Goal: Task Accomplishment & Management: Manage account settings

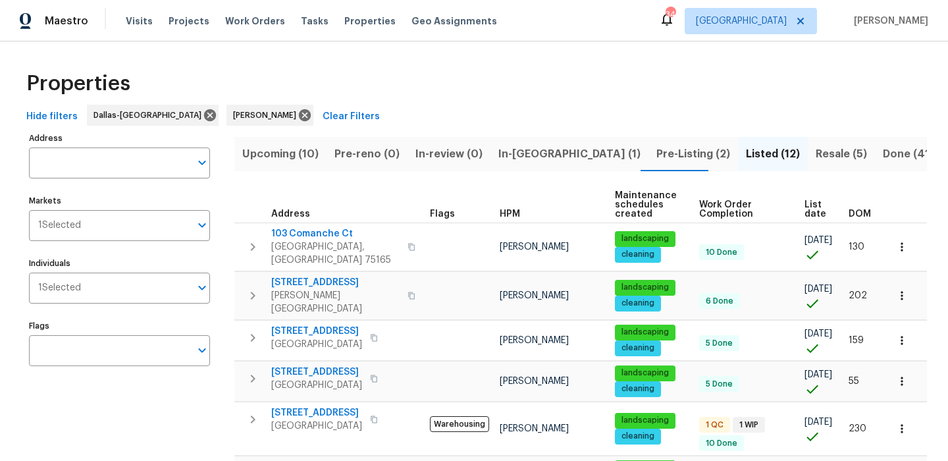
click at [542, 168] on button "In-reno (1)" at bounding box center [569, 154] width 158 height 34
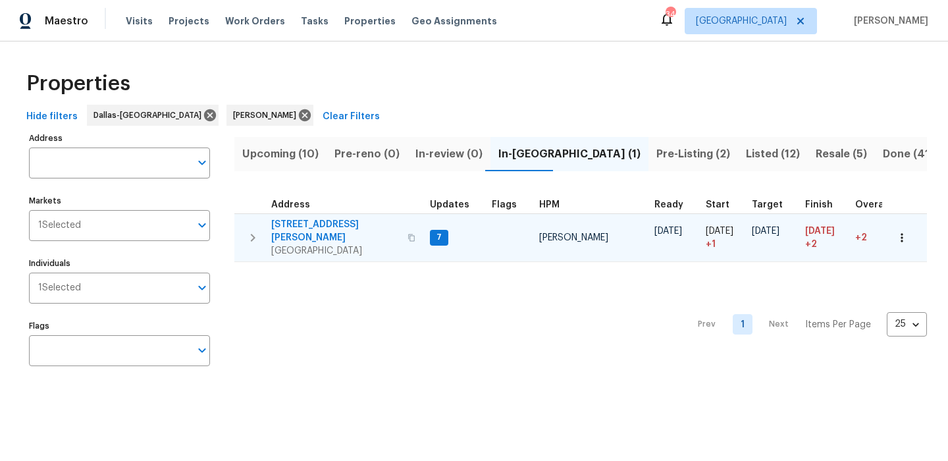
click at [289, 220] on span "120 Cole Rd" at bounding box center [335, 231] width 128 height 26
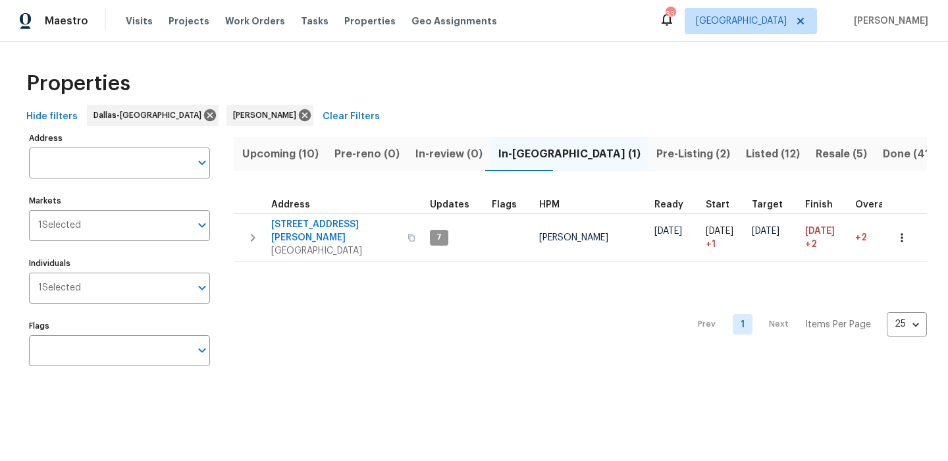
click at [290, 152] on span "Upcoming (10)" at bounding box center [280, 154] width 76 height 18
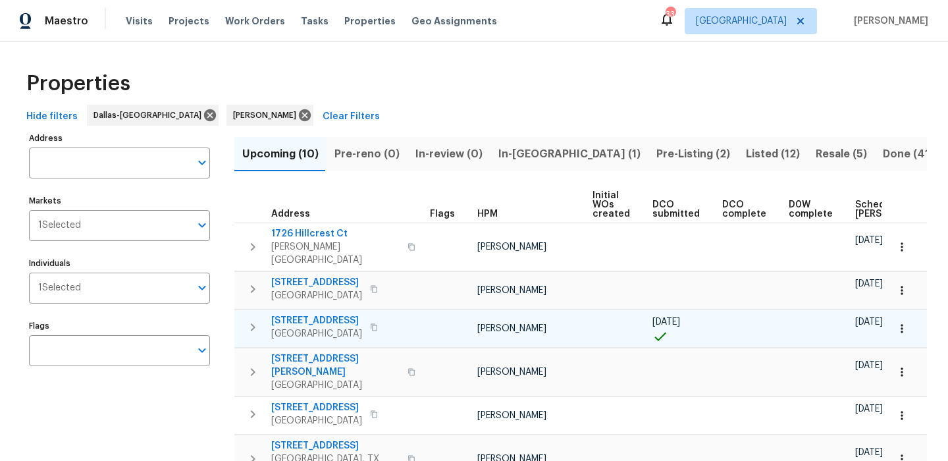
scroll to position [196, 0]
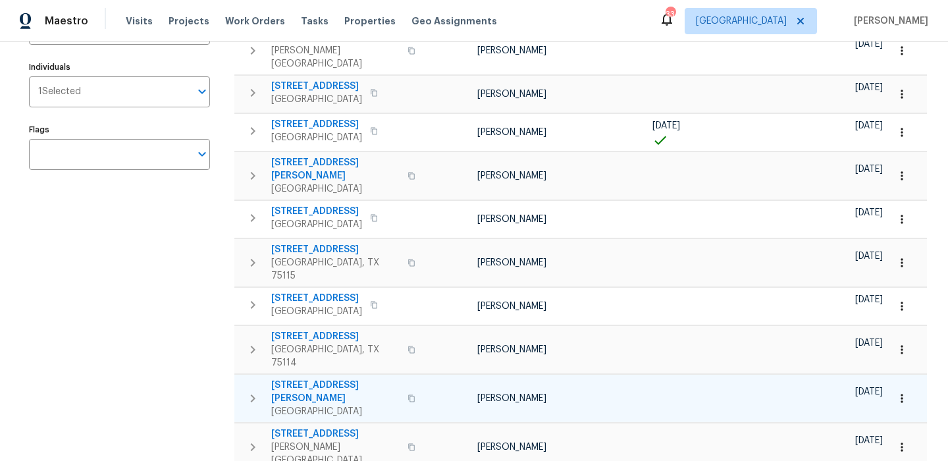
click at [330, 378] on span "4346 Hamilton Ave" at bounding box center [335, 391] width 128 height 26
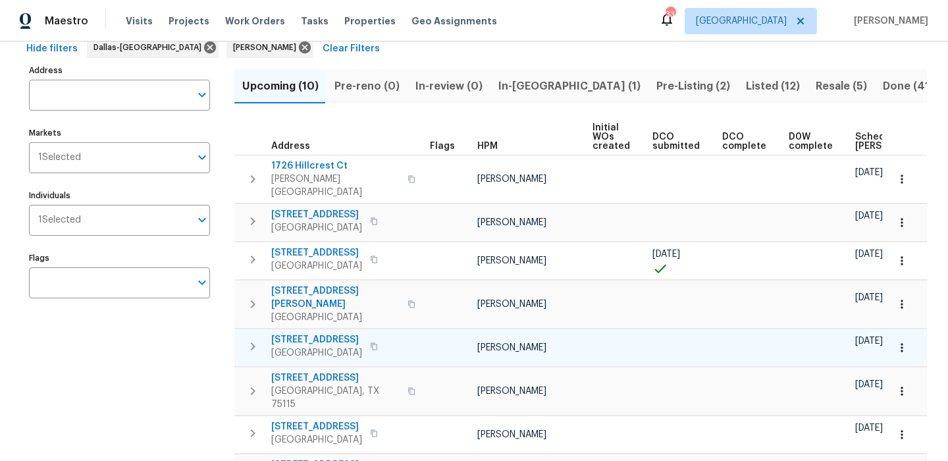
scroll to position [14, 0]
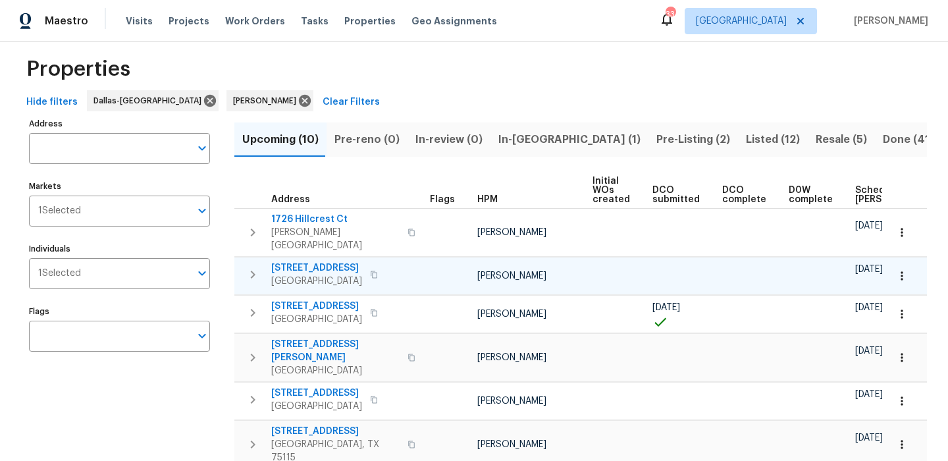
click at [323, 261] on span "5418 Bradford Dr" at bounding box center [316, 267] width 91 height 13
click at [648, 151] on button "Pre-Listing (2)" at bounding box center [693, 139] width 90 height 34
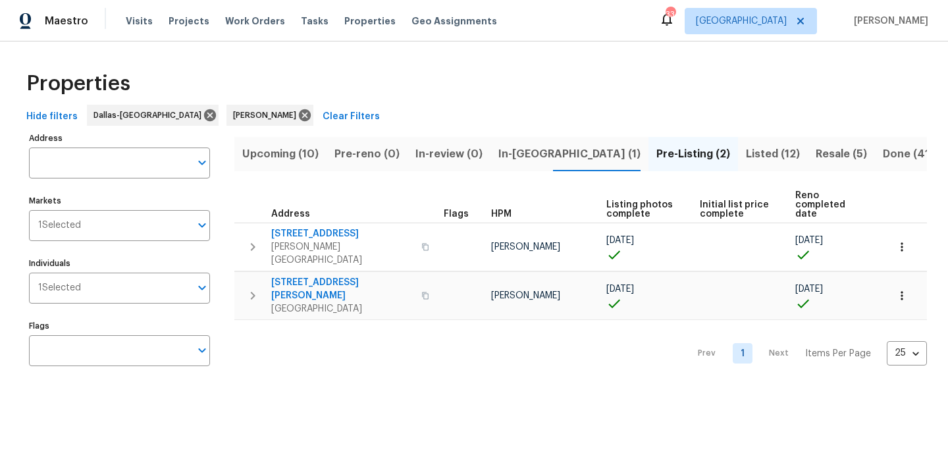
click at [259, 157] on span "Upcoming (10)" at bounding box center [280, 154] width 76 height 18
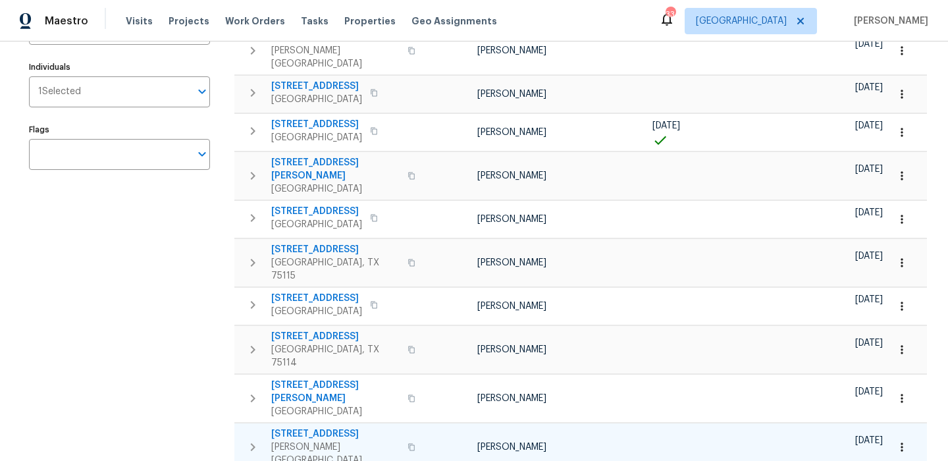
scroll to position [118, 0]
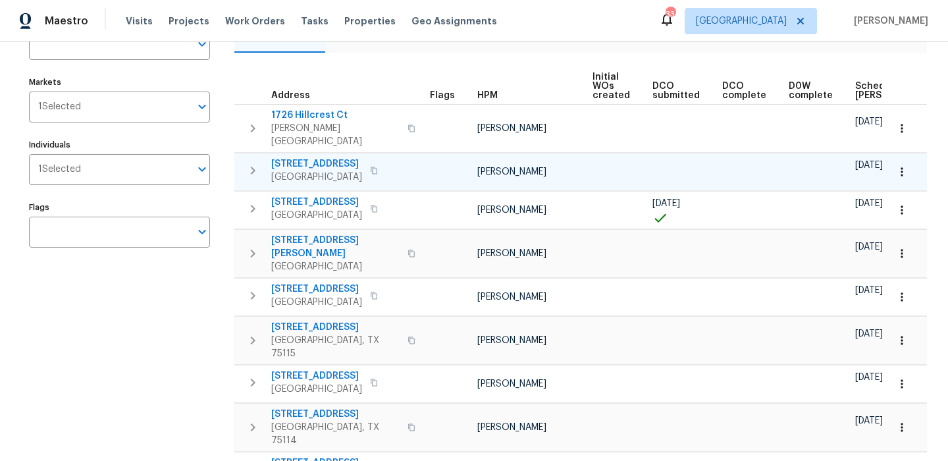
click at [329, 157] on span "5418 Bradford Dr" at bounding box center [316, 163] width 91 height 13
click at [908, 157] on button "button" at bounding box center [901, 171] width 29 height 29
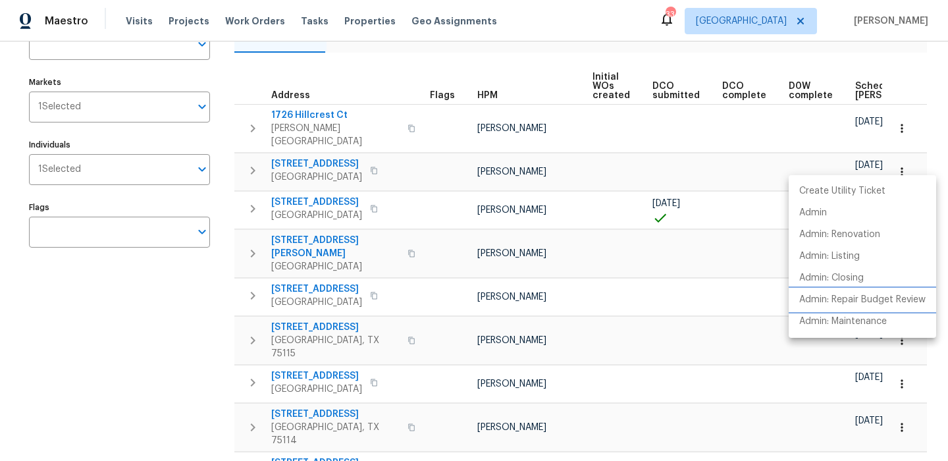
click at [842, 296] on p "Admin: Repair Budget Review" at bounding box center [862, 300] width 126 height 14
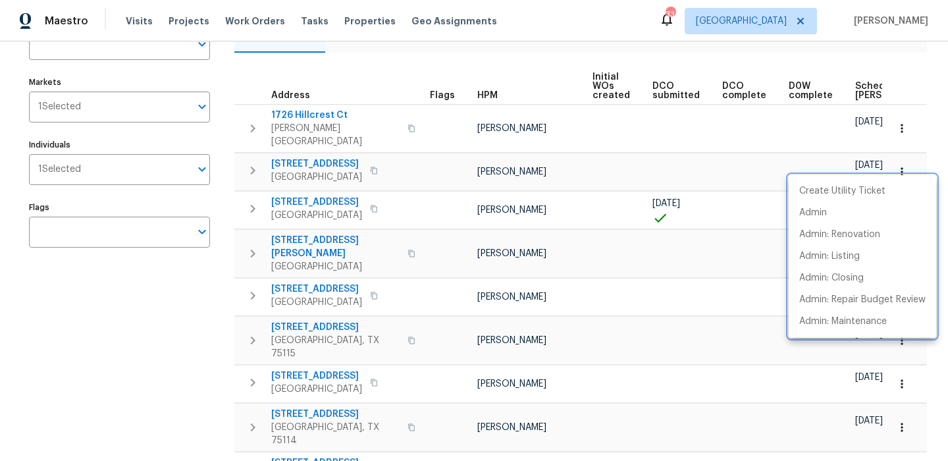
click at [426, 97] on div at bounding box center [474, 230] width 948 height 461
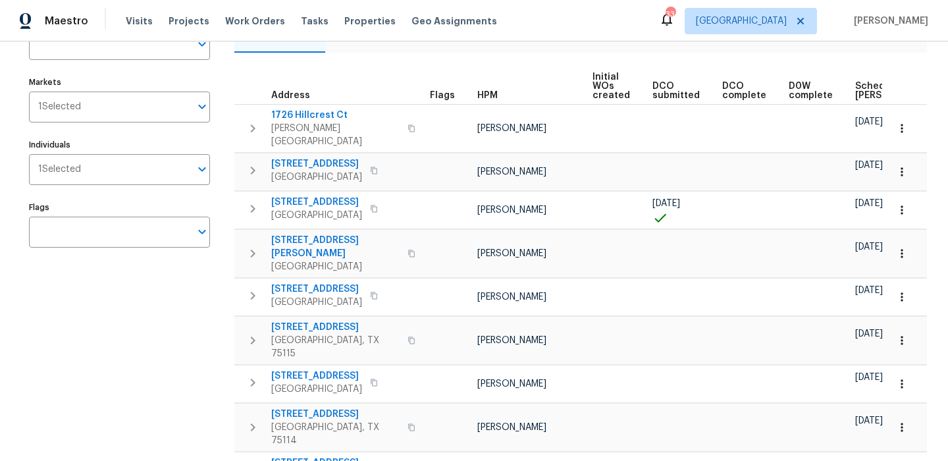
scroll to position [0, 0]
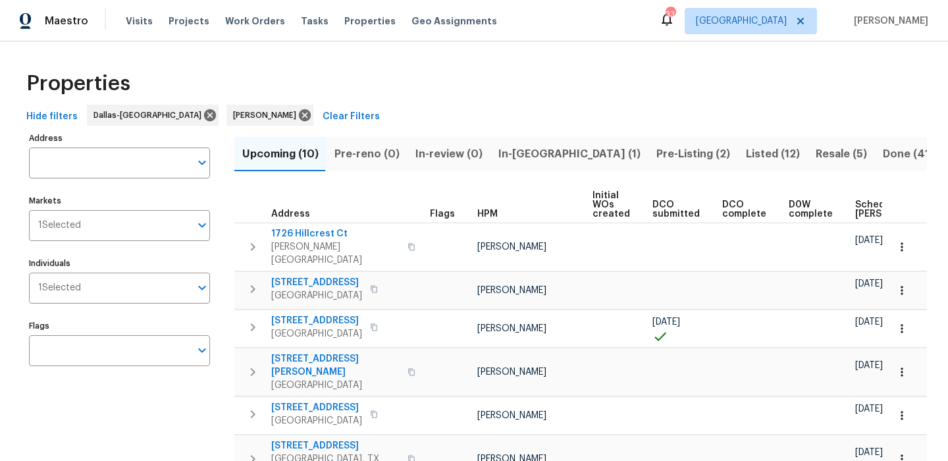
click at [656, 147] on span "Pre-Listing (2)" at bounding box center [693, 154] width 74 height 18
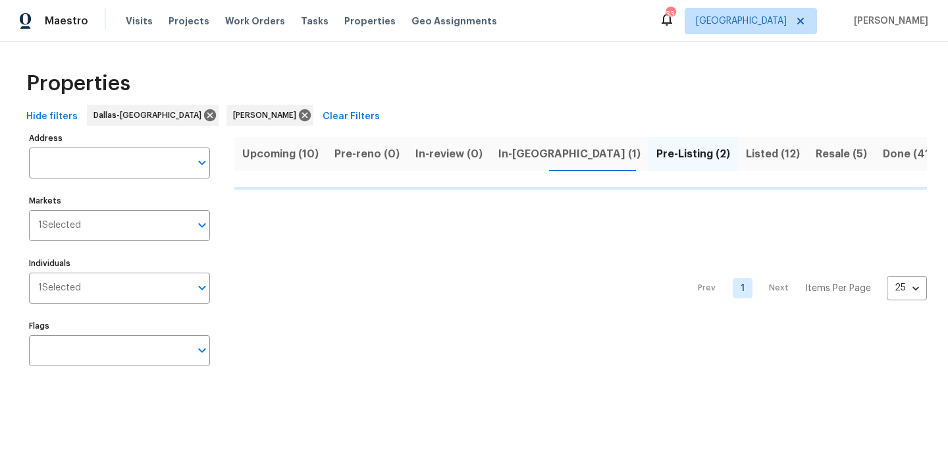
click at [503, 152] on span "In-reno (1)" at bounding box center [569, 154] width 142 height 18
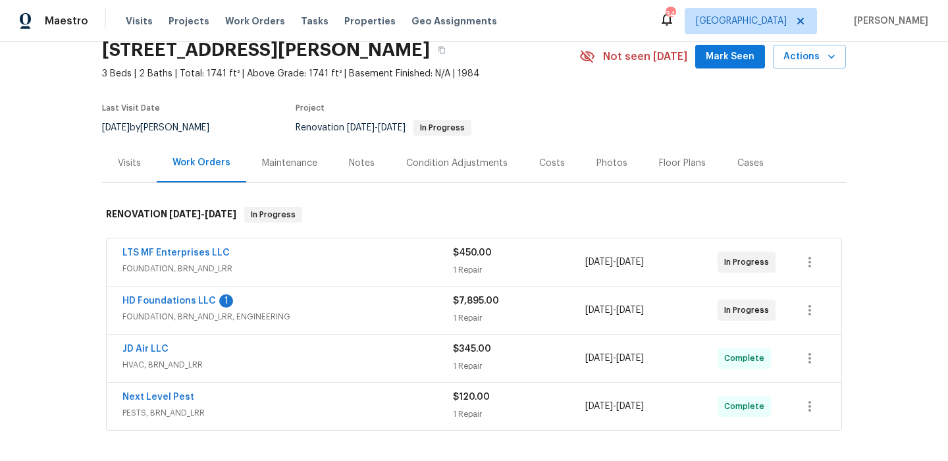
scroll to position [139, 0]
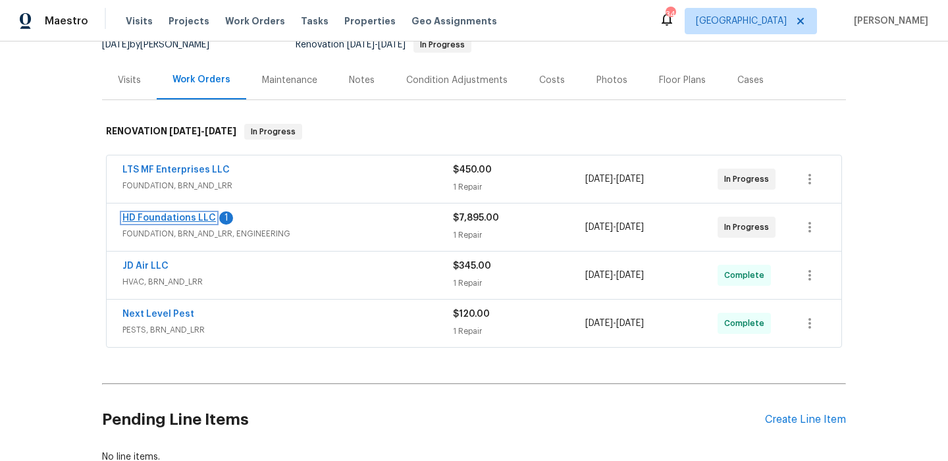
click at [198, 215] on link "HD Foundations LLC" at bounding box center [168, 217] width 93 height 9
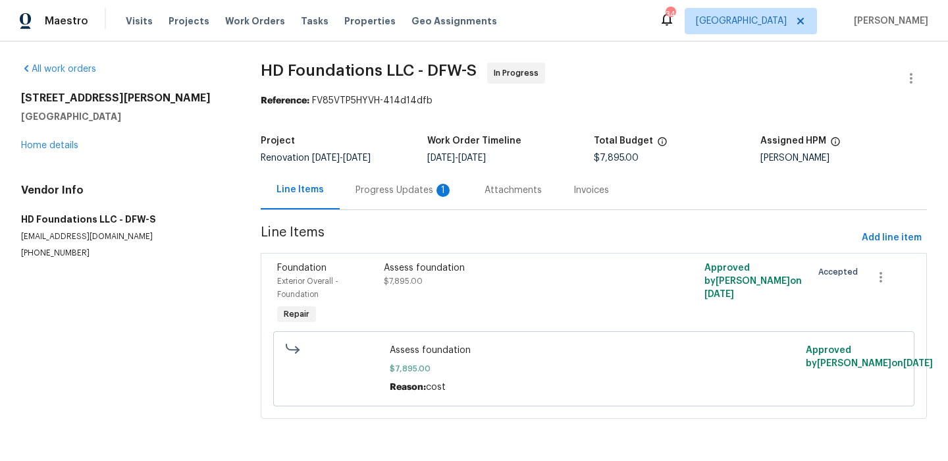
click at [409, 192] on div "Progress Updates 1" at bounding box center [403, 190] width 97 height 13
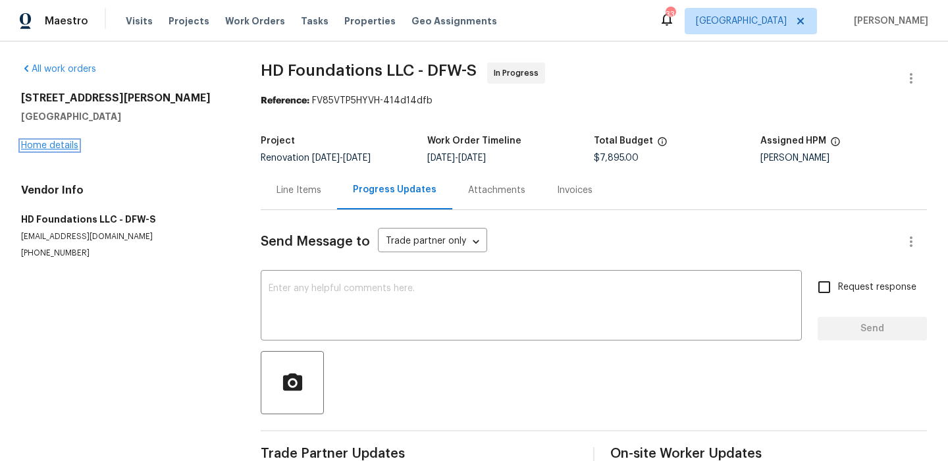
click at [42, 141] on link "Home details" at bounding box center [49, 145] width 57 height 9
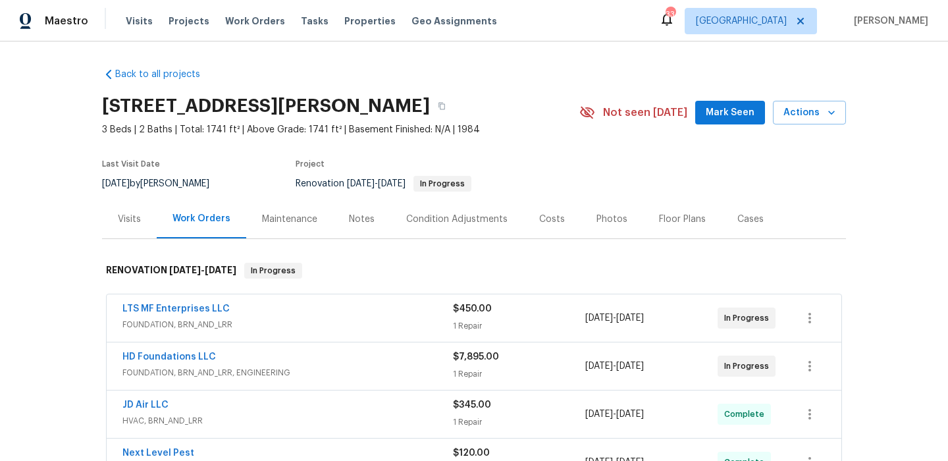
click at [359, 220] on div "Notes" at bounding box center [362, 219] width 26 height 13
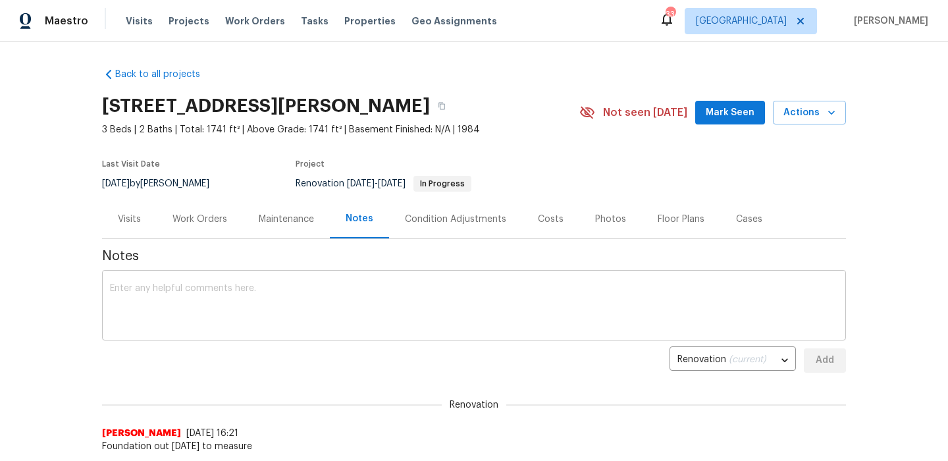
click at [356, 309] on textarea at bounding box center [474, 307] width 728 height 46
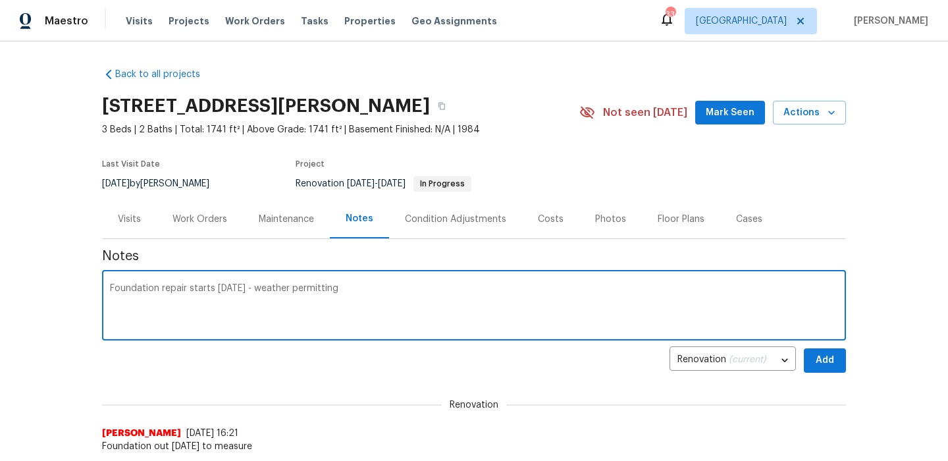
type textarea "Foundation repair starts Wednesday - weather permitting"
click at [828, 369] on button "Add" at bounding box center [825, 360] width 42 height 24
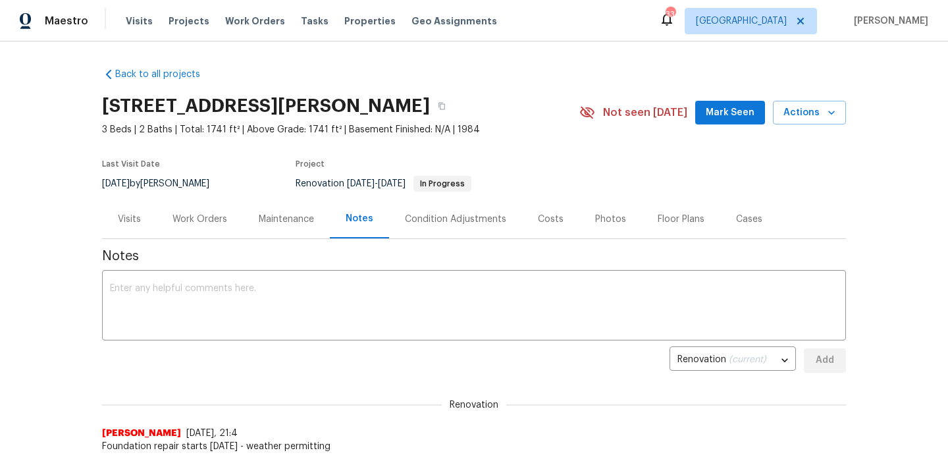
click at [721, 114] on span "Mark Seen" at bounding box center [730, 113] width 49 height 16
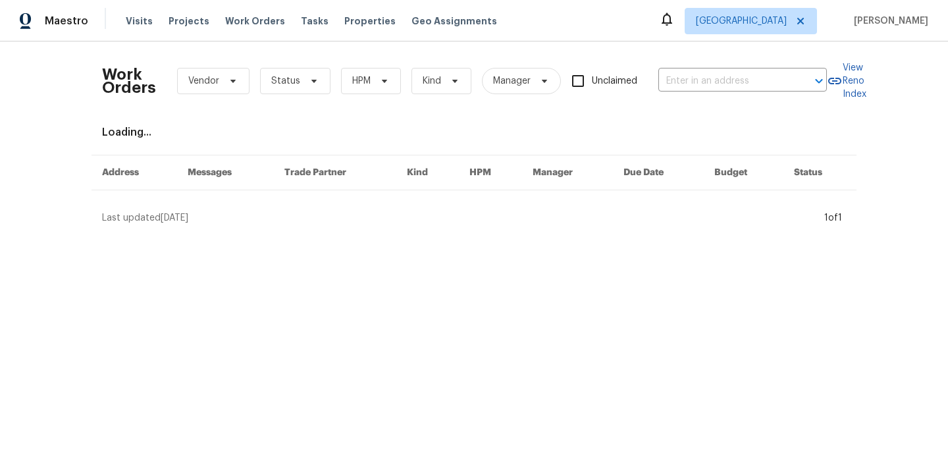
click at [299, 86] on span "Status" at bounding box center [295, 81] width 70 height 26
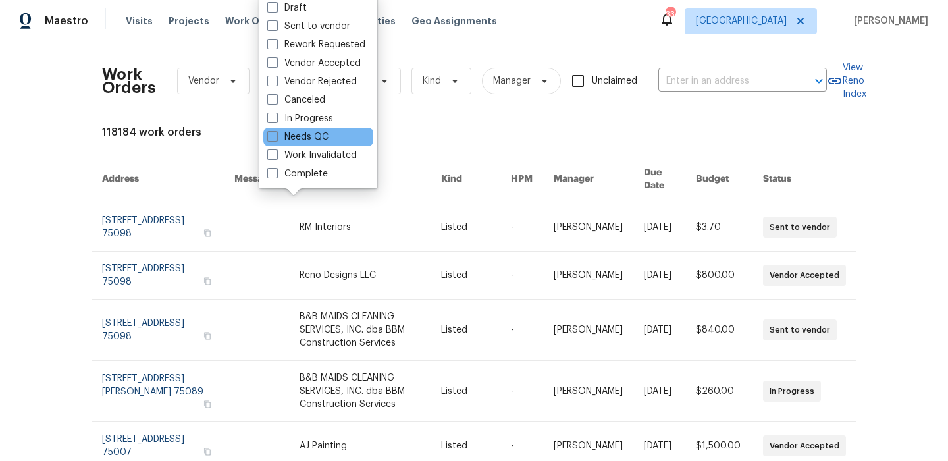
click at [298, 130] on div "Needs QC" at bounding box center [318, 137] width 110 height 18
click at [297, 136] on label "Needs QC" at bounding box center [297, 136] width 61 height 13
click at [276, 136] on input "Needs QC" at bounding box center [271, 134] width 9 height 9
checkbox input "true"
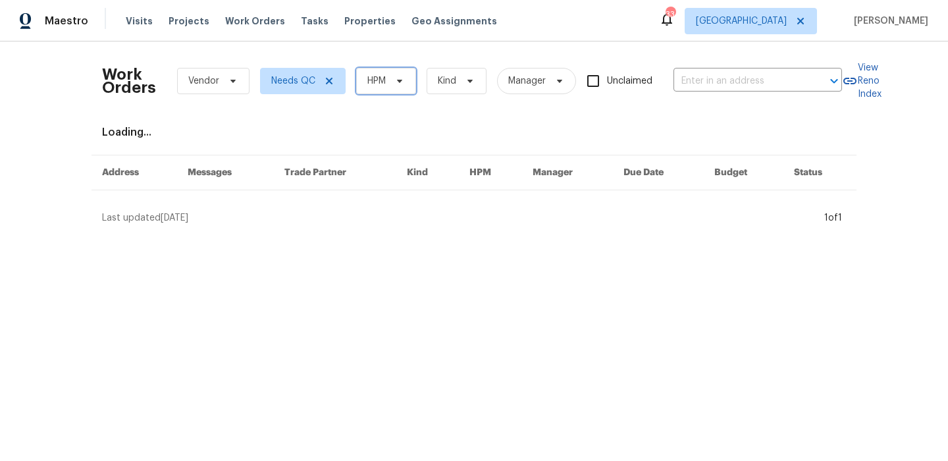
click at [376, 70] on span "HPM" at bounding box center [386, 81] width 60 height 26
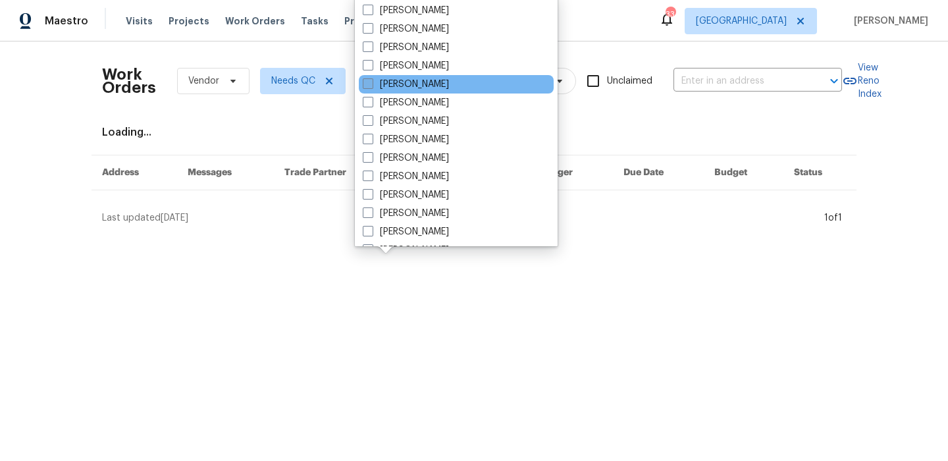
scroll to position [113, 0]
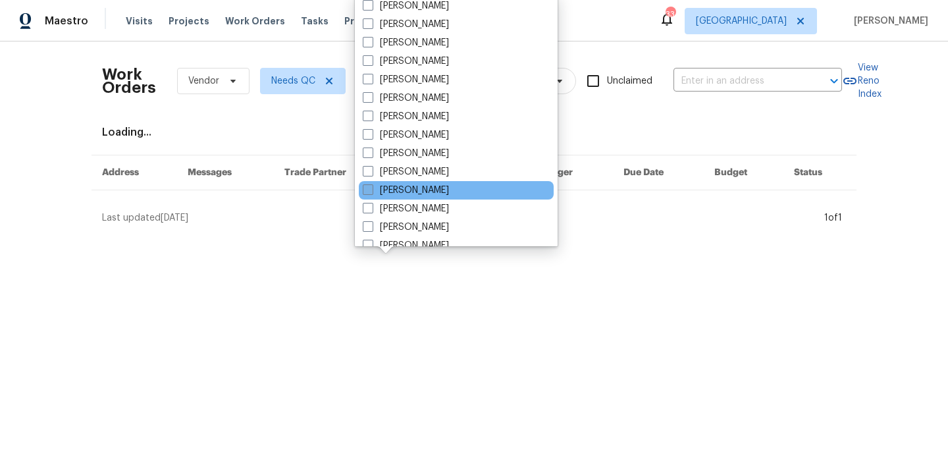
click at [432, 184] on label "Frederick Gilbert" at bounding box center [406, 190] width 86 height 13
click at [371, 184] on input "Frederick Gilbert" at bounding box center [367, 188] width 9 height 9
checkbox input "true"
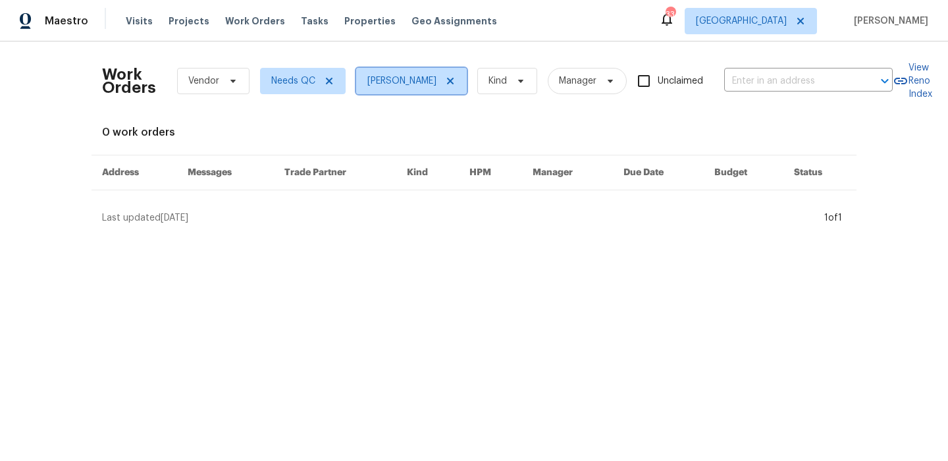
click at [455, 82] on icon at bounding box center [450, 81] width 11 height 11
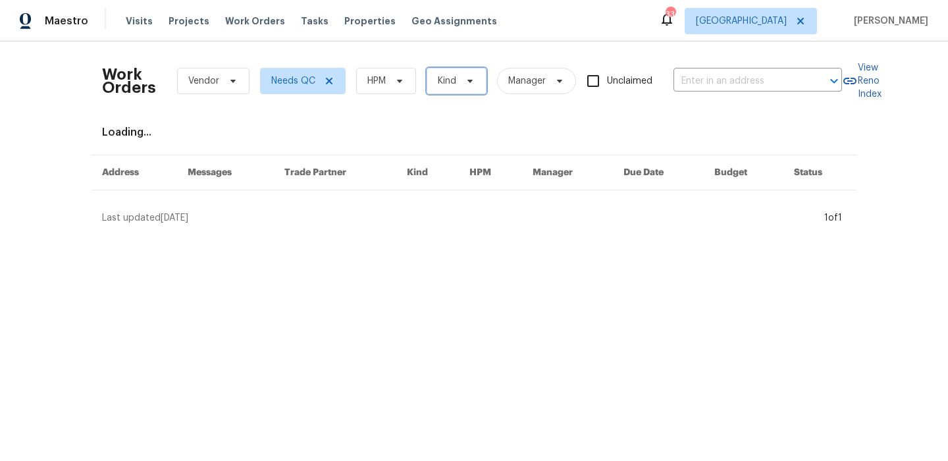
click at [429, 82] on span "Kind" at bounding box center [456, 81] width 60 height 26
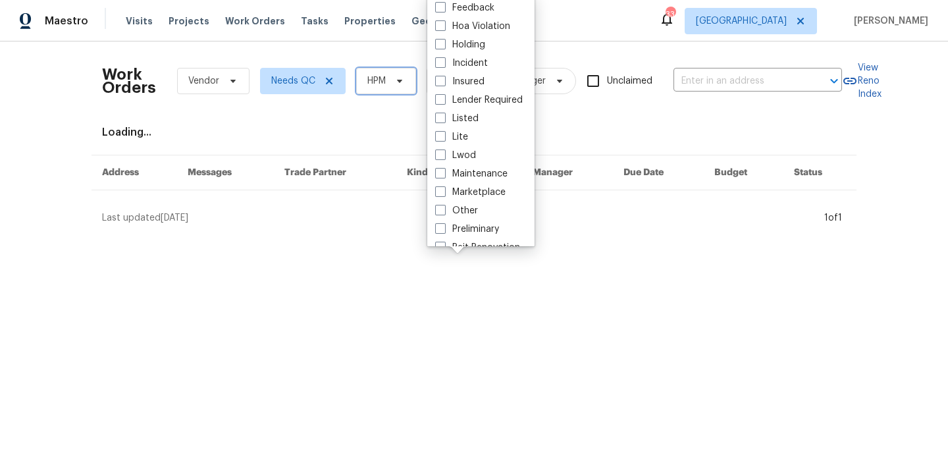
click at [398, 79] on icon at bounding box center [399, 81] width 11 height 11
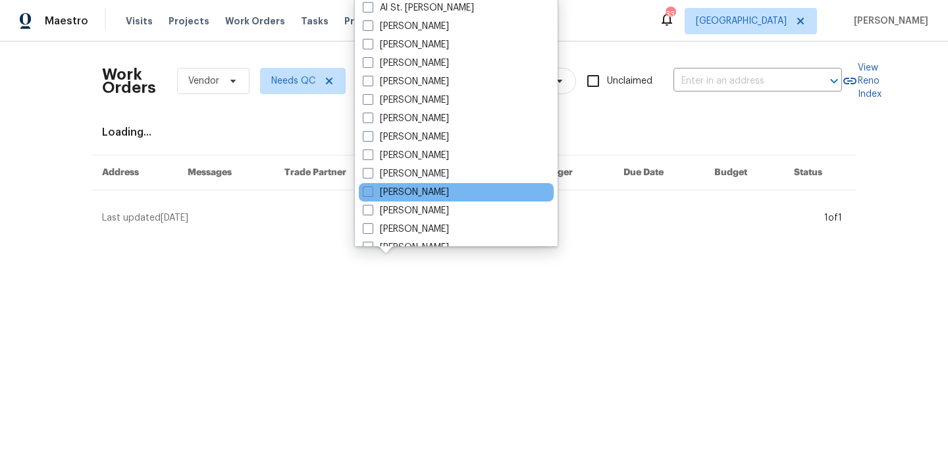
scroll to position [95, 0]
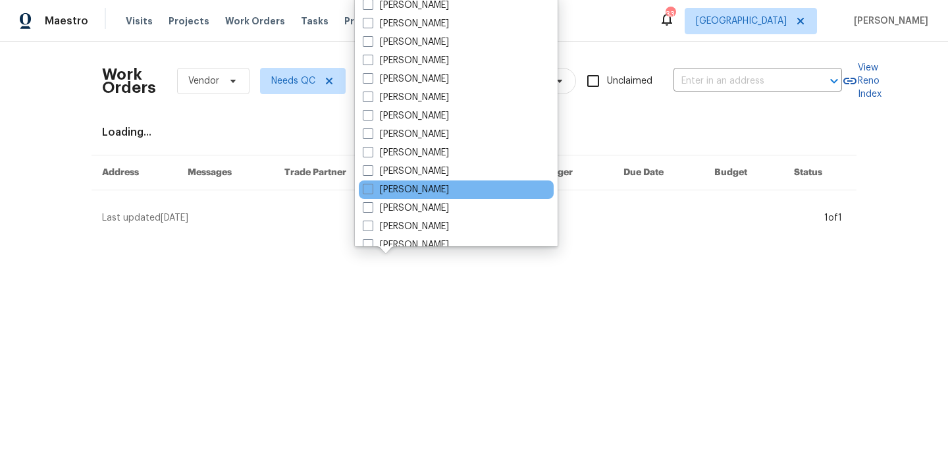
click at [465, 181] on div "[PERSON_NAME]" at bounding box center [456, 189] width 195 height 18
click at [449, 186] on label "[PERSON_NAME]" at bounding box center [406, 189] width 86 height 13
click at [371, 186] on input "[PERSON_NAME]" at bounding box center [367, 187] width 9 height 9
checkbox input "true"
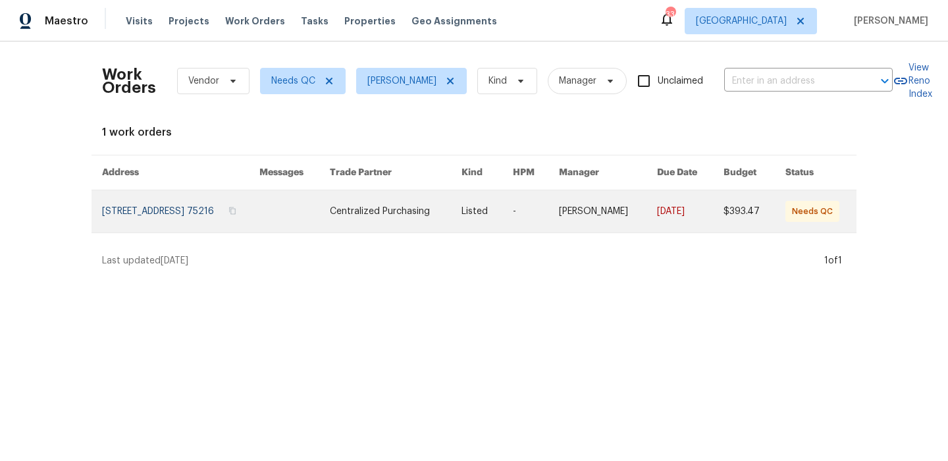
click at [166, 209] on link at bounding box center [180, 211] width 157 height 42
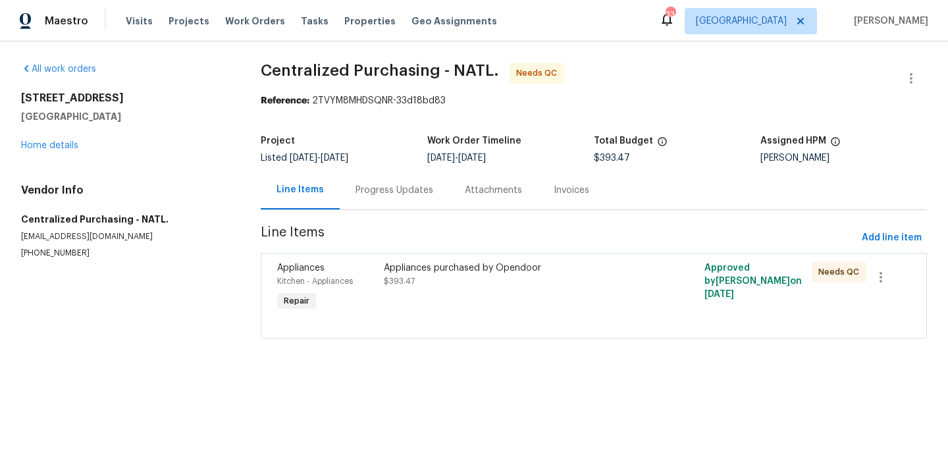
click at [449, 260] on div "Appliances purchased by Opendoor $393.47" at bounding box center [513, 287] width 267 height 61
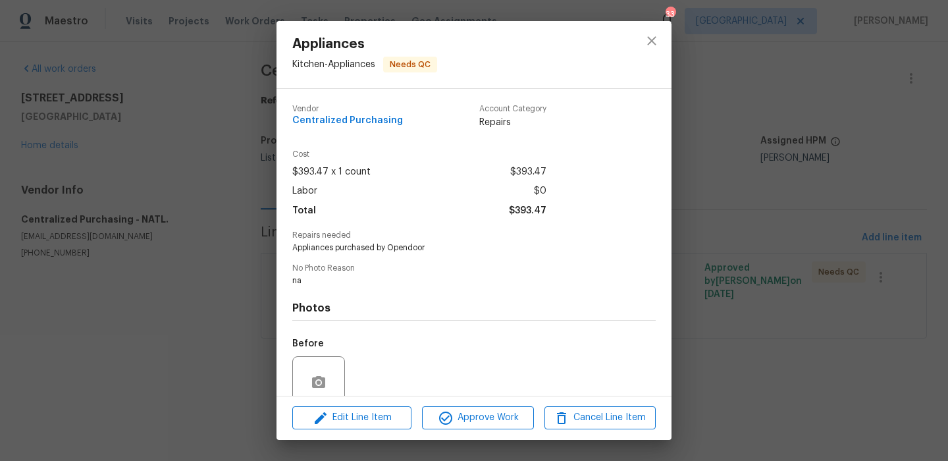
scroll to position [112, 0]
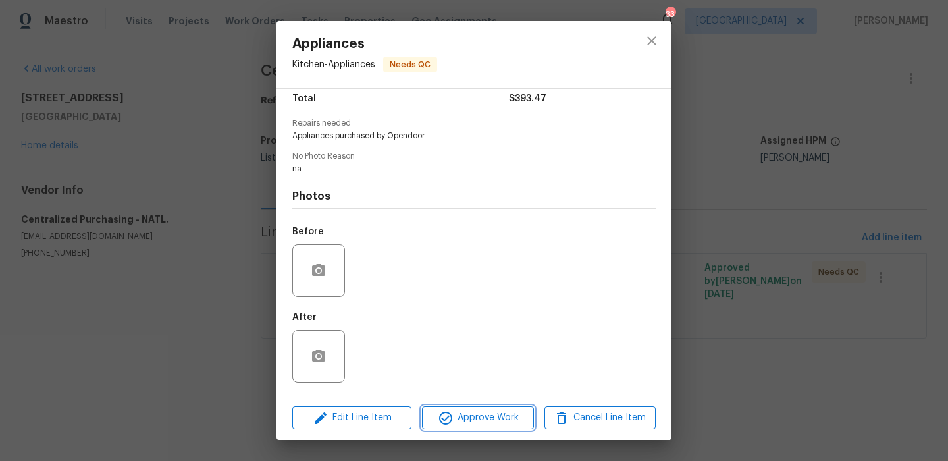
click at [468, 410] on span "Approve Work" at bounding box center [477, 417] width 103 height 16
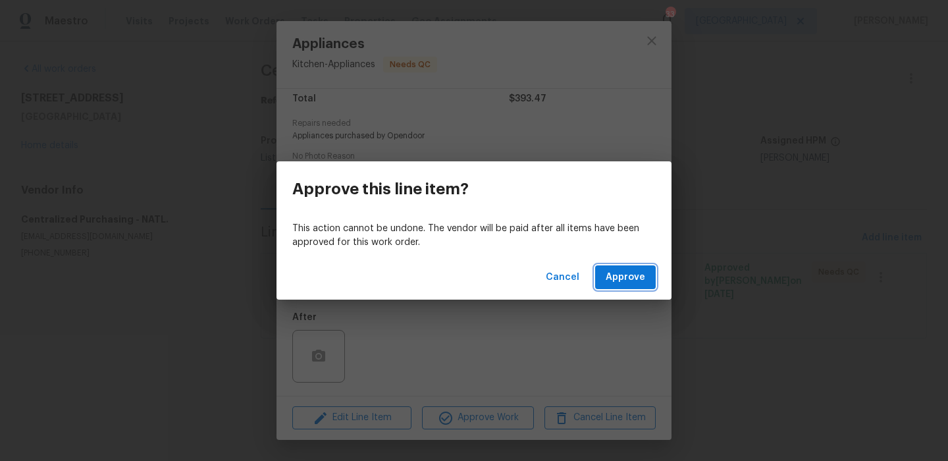
click at [613, 274] on span "Approve" at bounding box center [624, 277] width 39 height 16
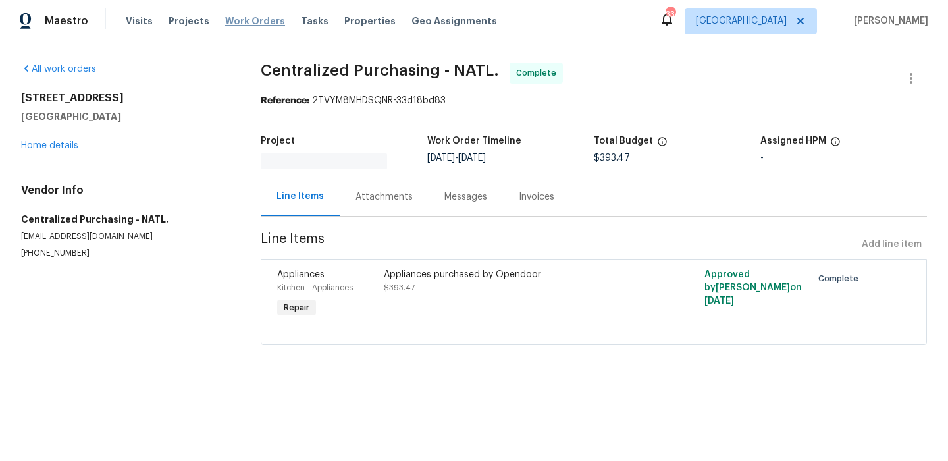
click at [229, 20] on span "Work Orders" at bounding box center [255, 20] width 60 height 13
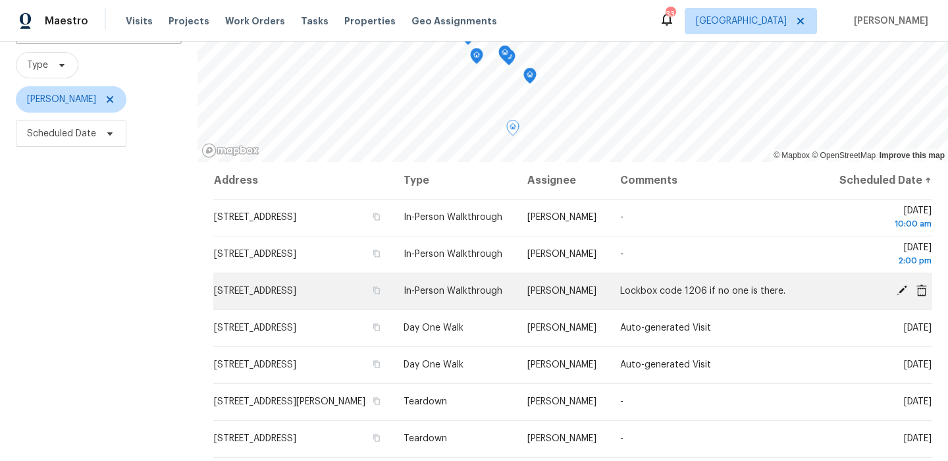
scroll to position [101, 0]
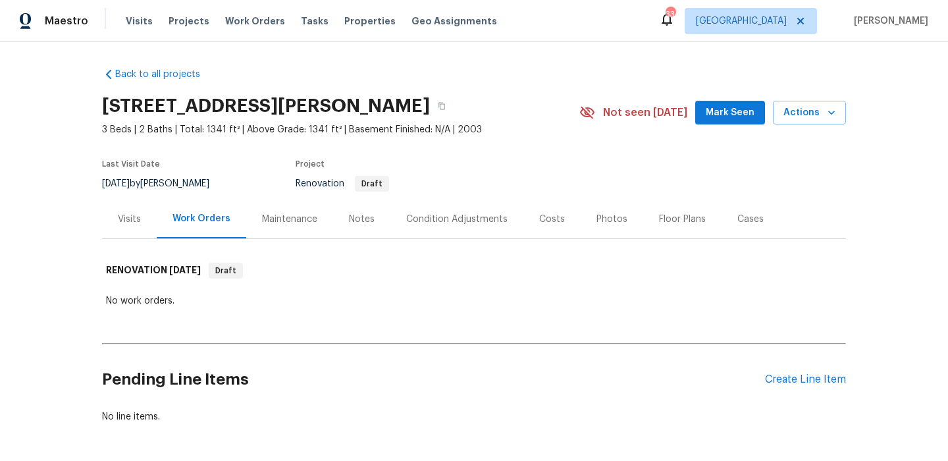
click at [474, 217] on div "Condition Adjustments" at bounding box center [456, 219] width 101 height 13
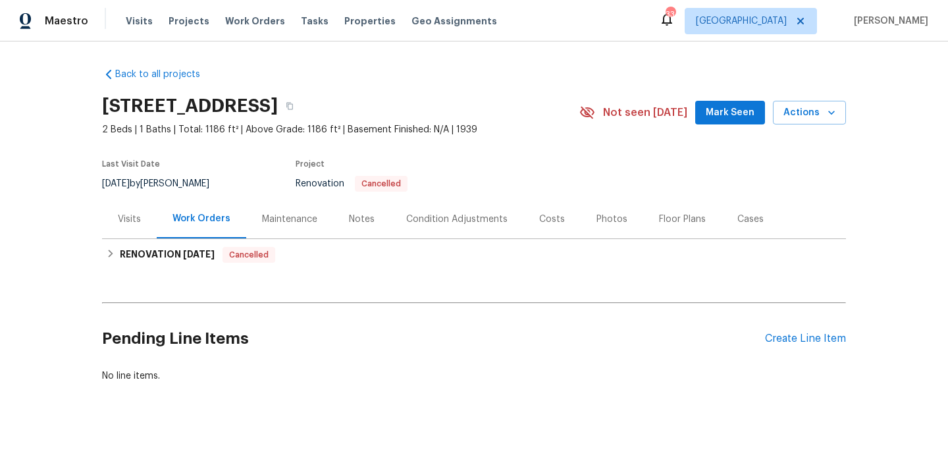
click at [467, 222] on div "Condition Adjustments" at bounding box center [456, 219] width 101 height 13
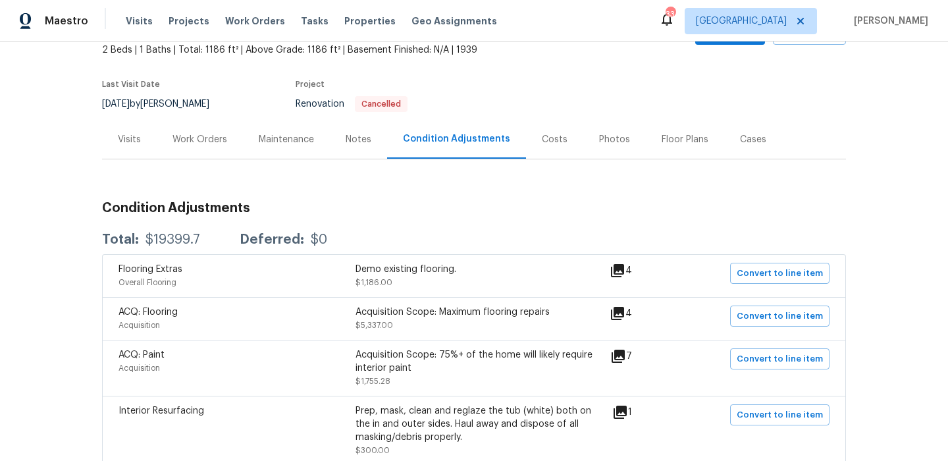
scroll to position [57, 0]
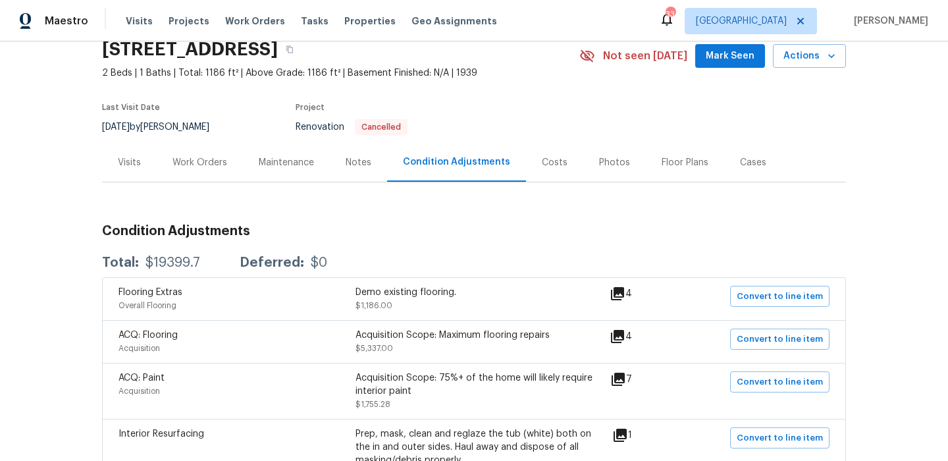
click at [551, 162] on div "Costs" at bounding box center [555, 162] width 26 height 13
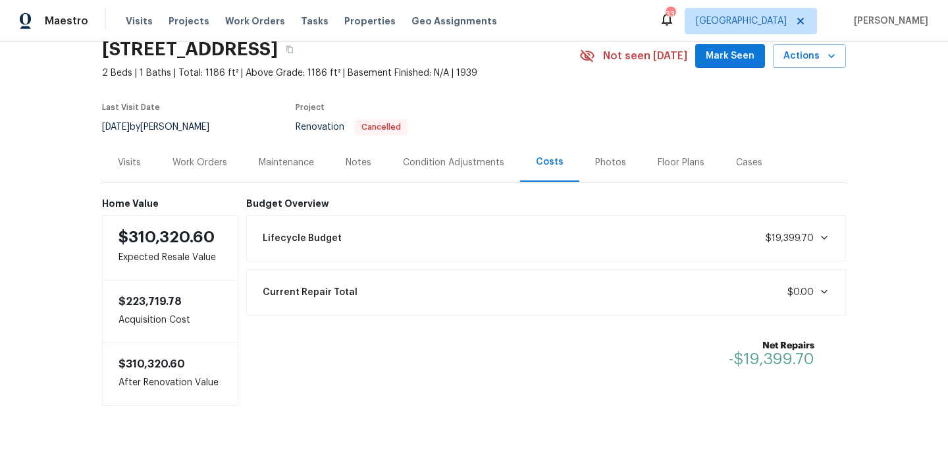
click at [427, 163] on div "Condition Adjustments" at bounding box center [453, 162] width 101 height 13
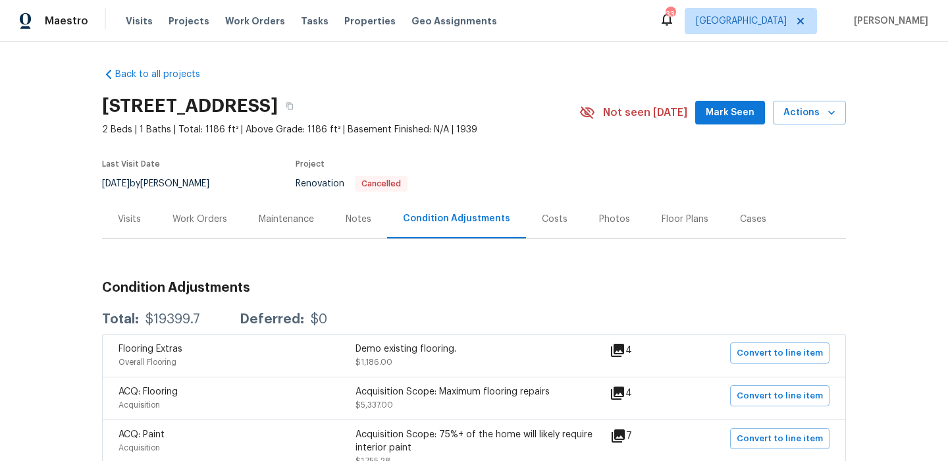
click at [557, 213] on div "Costs" at bounding box center [555, 219] width 26 height 13
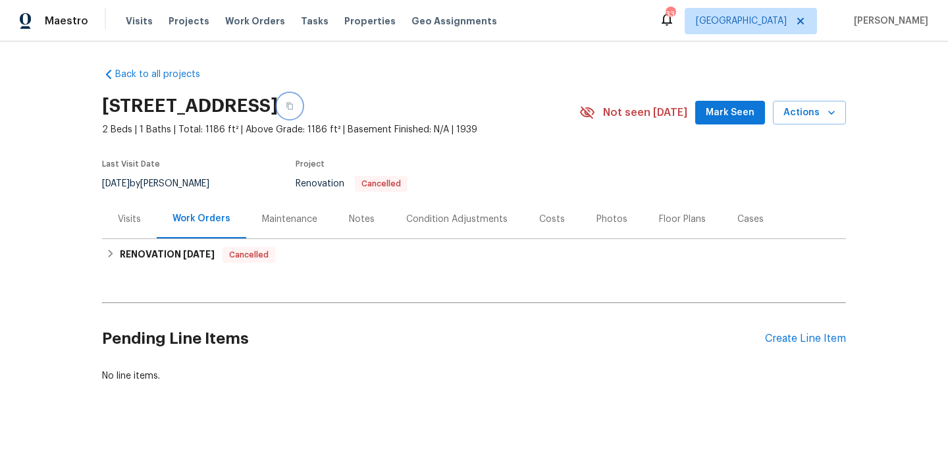
click at [301, 96] on button "button" at bounding box center [290, 106] width 24 height 24
